Goal: Go to known website: Access a specific website the user already knows

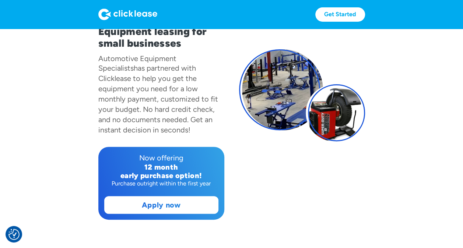
scroll to position [74, 0]
